Goal: Transaction & Acquisition: Subscribe to service/newsletter

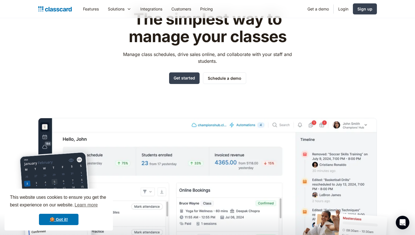
scroll to position [38, 0]
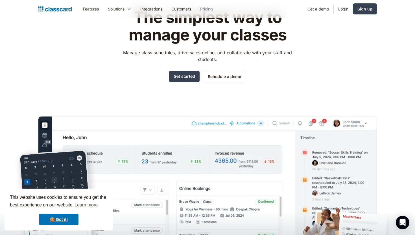
click at [211, 6] on link "Pricing" at bounding box center [207, 9] width 22 height 13
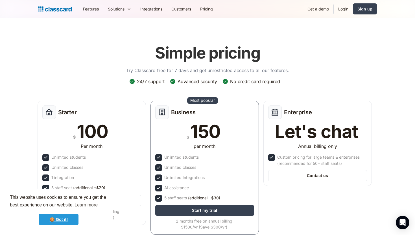
click at [63, 219] on link "🍪 Got it!" at bounding box center [59, 219] width 40 height 11
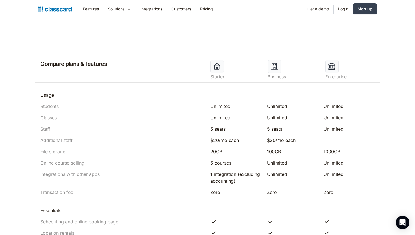
scroll to position [241, 0]
